Goal: Navigation & Orientation: Understand site structure

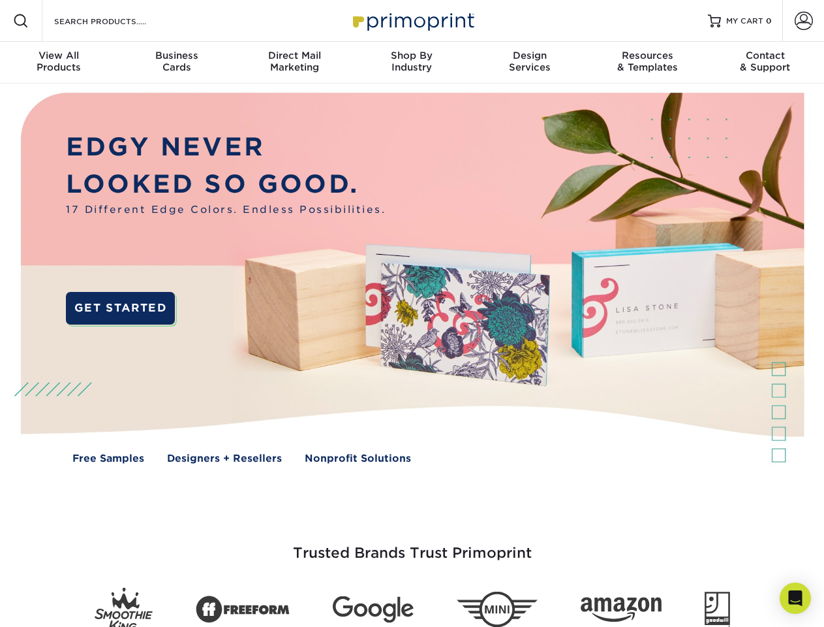
click at [412, 313] on img at bounding box center [412, 288] width 816 height 408
click at [21, 21] on span at bounding box center [21, 21] width 16 height 16
click at [803, 21] on span at bounding box center [804, 21] width 18 height 18
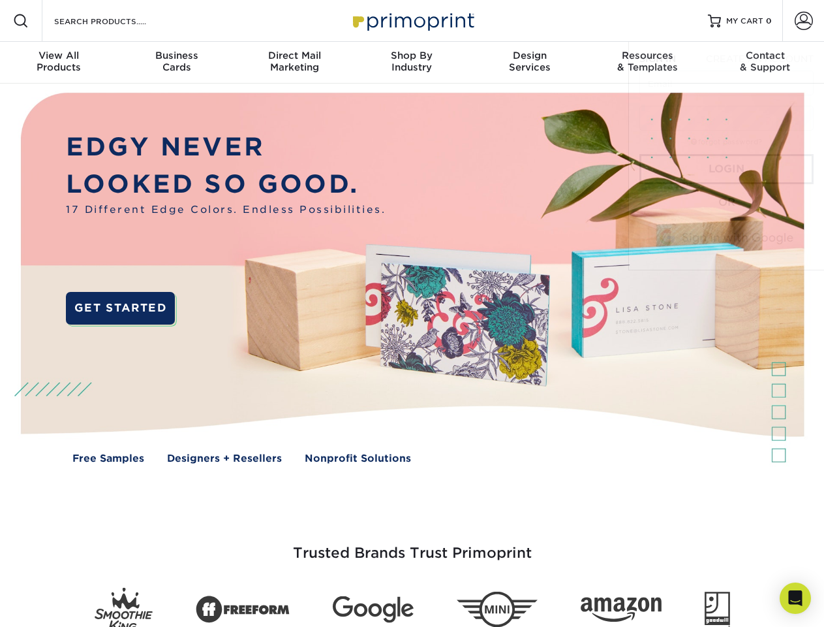
click at [59, 63] on div "View All Products" at bounding box center [58, 61] width 117 height 23
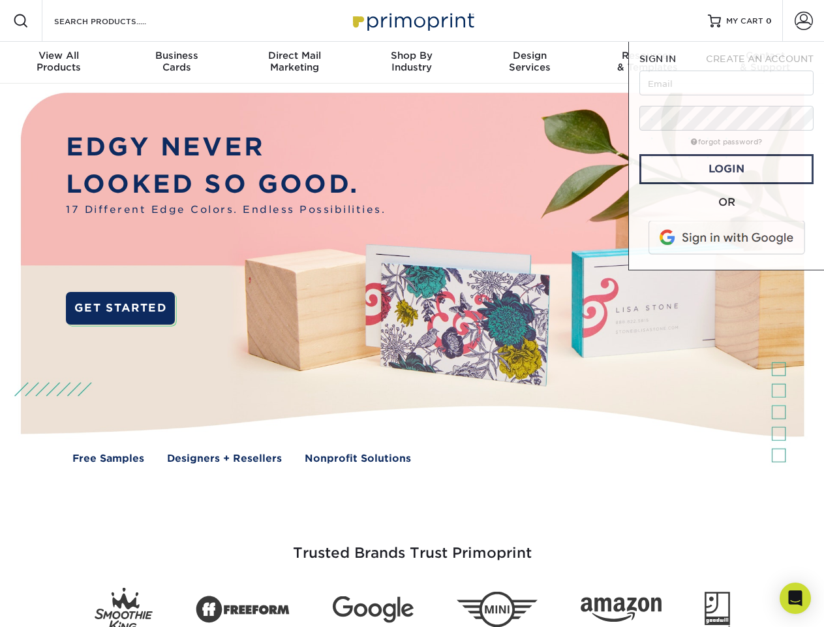
click at [176, 63] on div "Business Cards" at bounding box center [175, 61] width 117 height 23
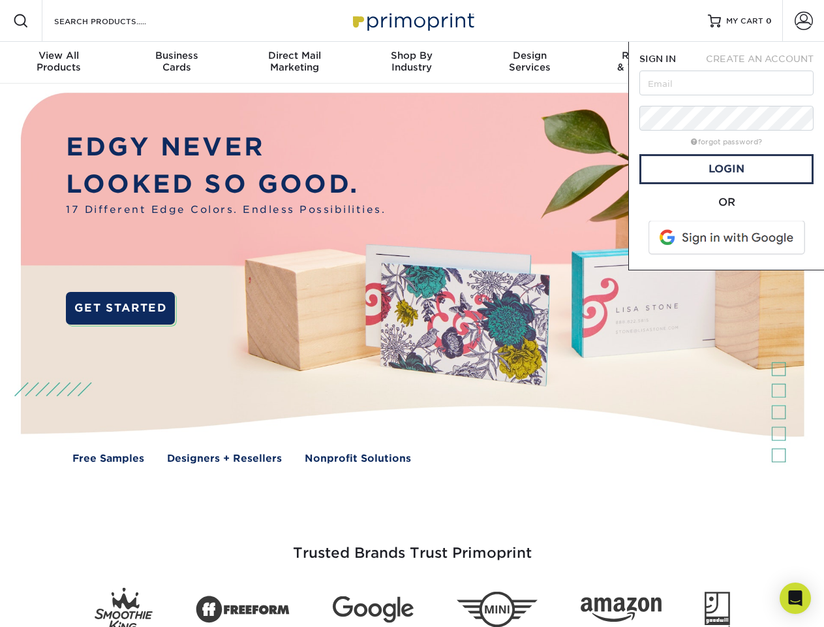
click at [294, 63] on div "Direct Mail Marketing" at bounding box center [294, 61] width 117 height 23
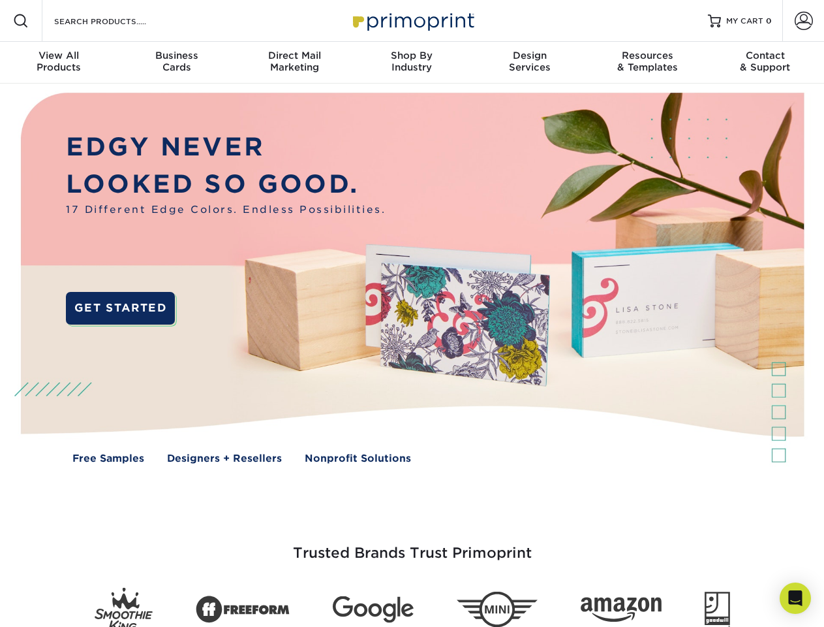
click at [412, 63] on div "Shop By Industry" at bounding box center [411, 61] width 117 height 23
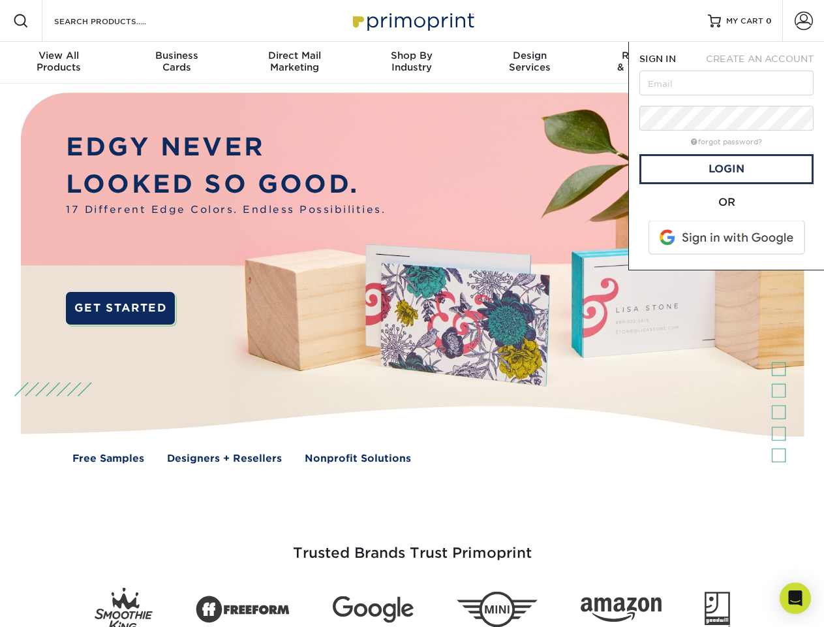
click at [530, 63] on div "Design Services" at bounding box center [529, 61] width 117 height 23
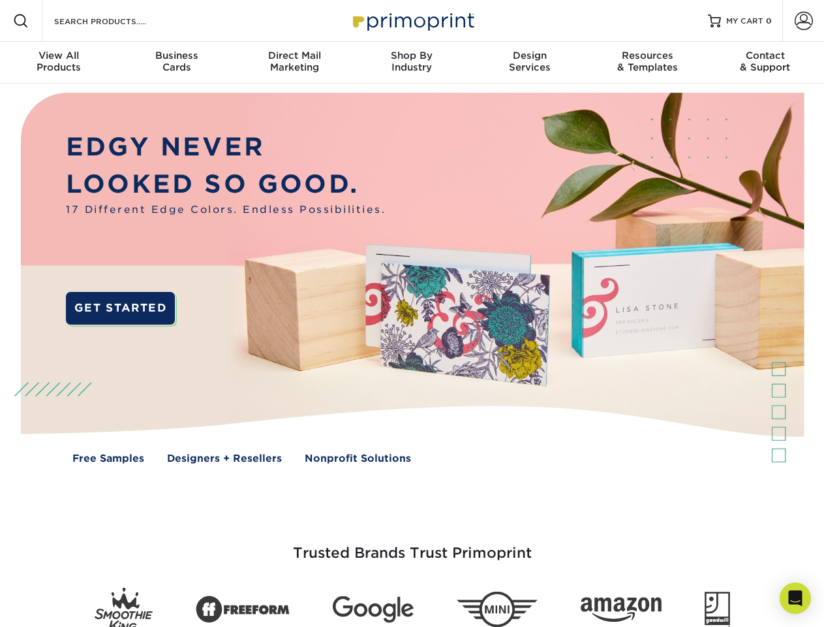
click at [647, 63] on span "SIGN IN" at bounding box center [658, 59] width 37 height 10
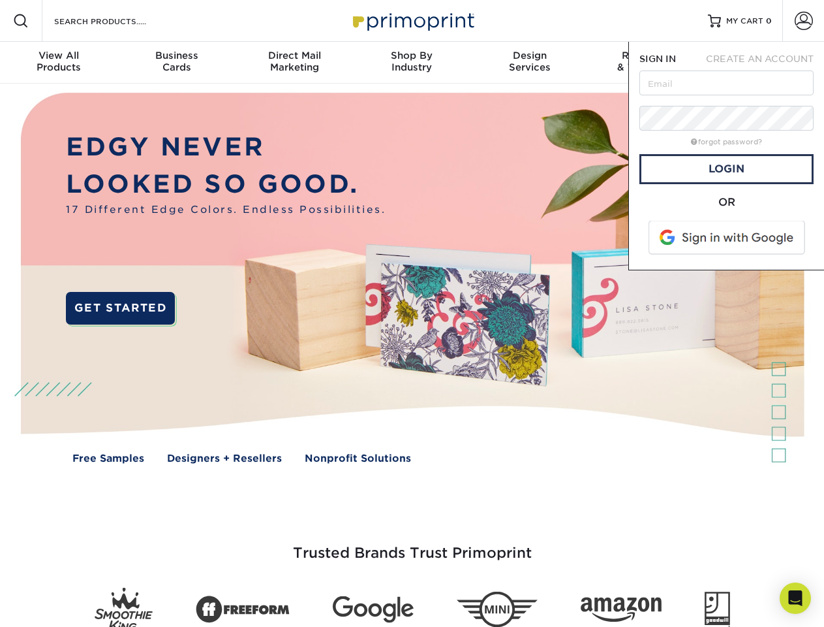
click at [766, 63] on div "Contact & Support" at bounding box center [765, 61] width 117 height 23
